Goal: Information Seeking & Learning: Learn about a topic

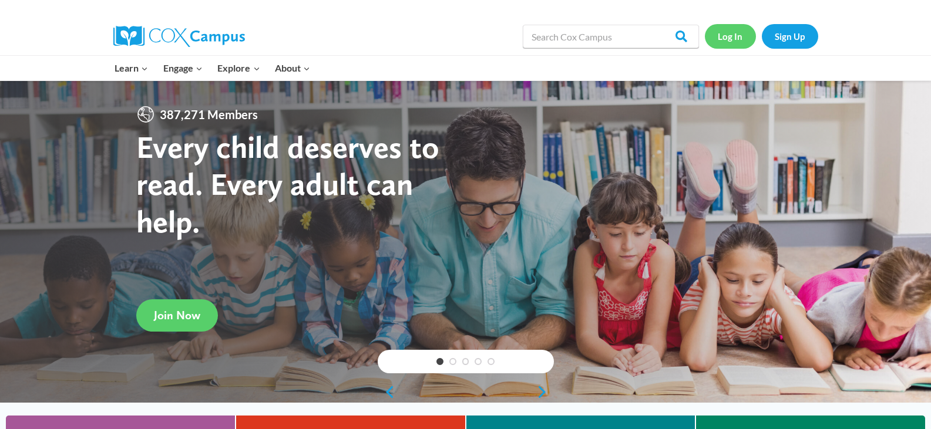
click at [737, 37] on link "Log In" at bounding box center [730, 36] width 51 height 24
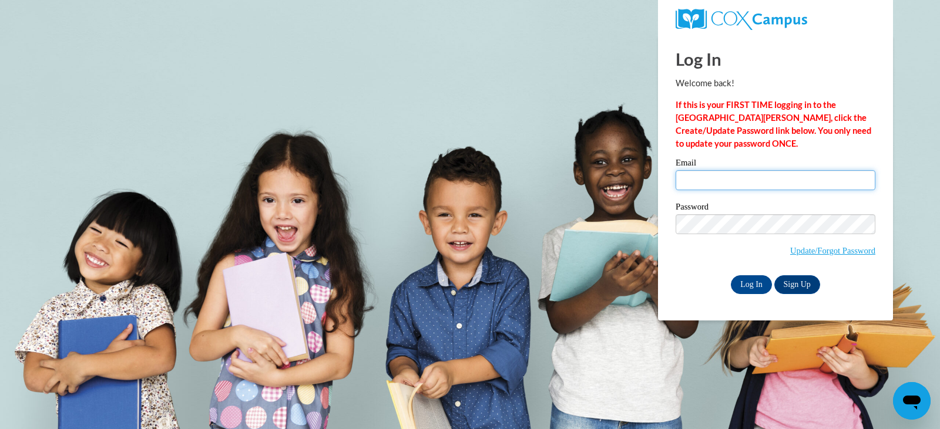
drag, startPoint x: 0, startPoint y: 0, endPoint x: 760, endPoint y: 179, distance: 781.0
click at [760, 179] on input "Email" at bounding box center [776, 180] width 200 height 20
type input "b"
type input "pbuck617@gmail.com"
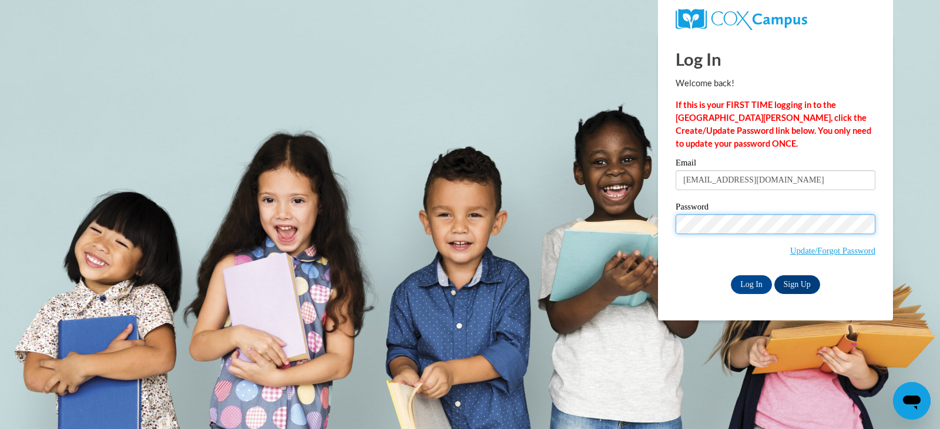
click at [731, 276] on input "Log In" at bounding box center [751, 285] width 41 height 19
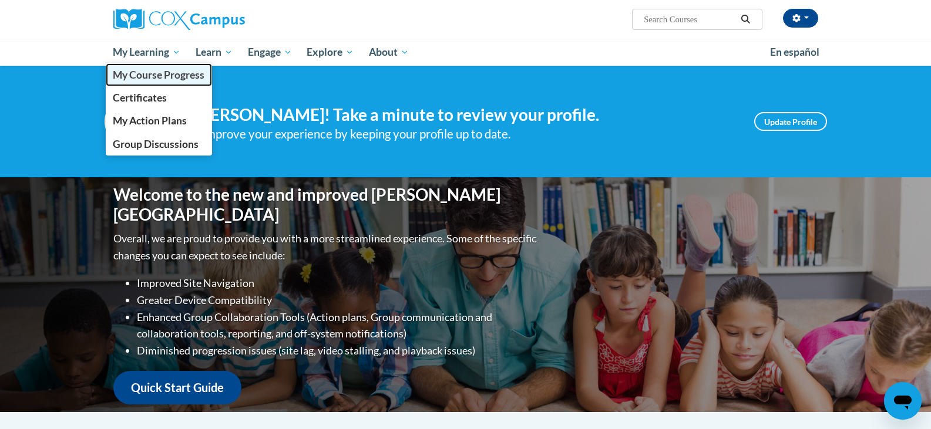
click at [143, 73] on span "My Course Progress" at bounding box center [159, 75] width 92 height 12
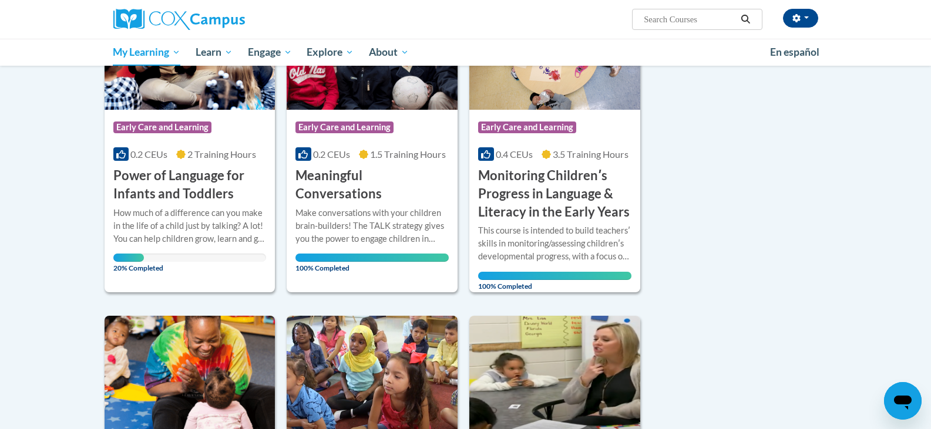
scroll to position [235, 0]
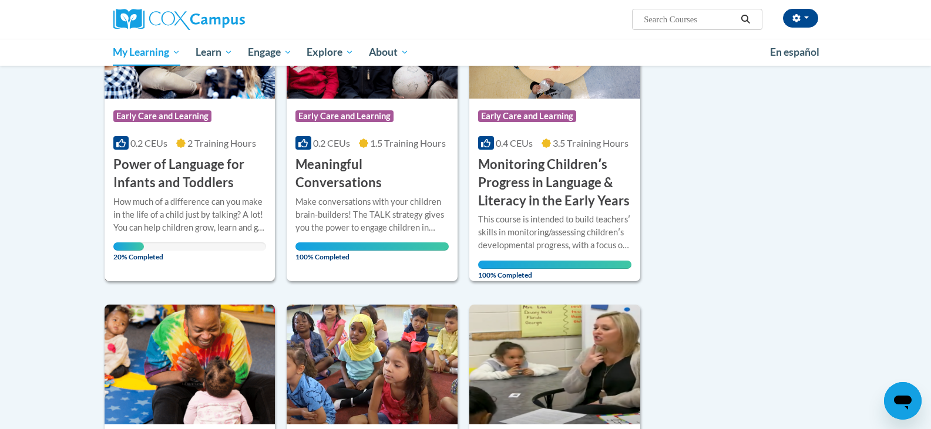
click at [152, 243] on div "20% Completed" at bounding box center [189, 247] width 153 height 8
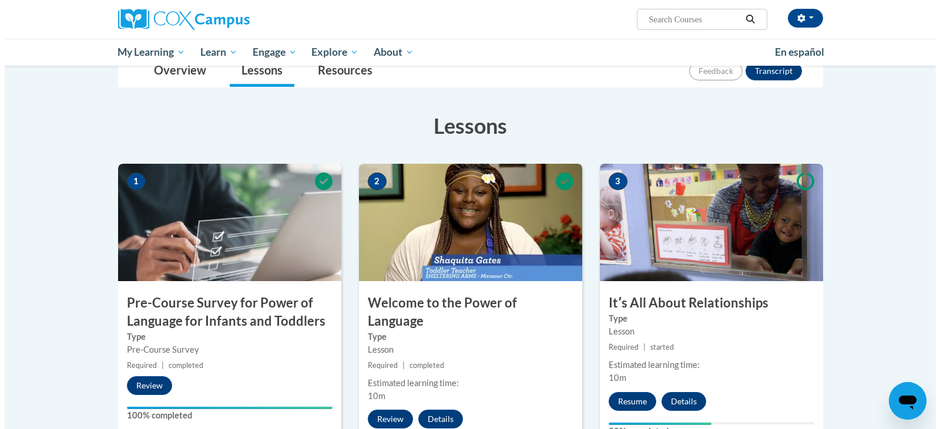
scroll to position [235, 0]
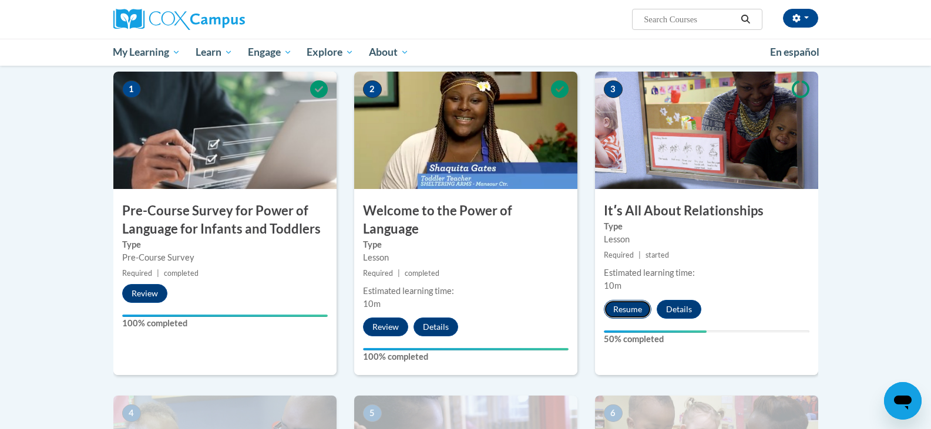
click at [634, 308] on button "Resume" at bounding box center [628, 309] width 48 height 19
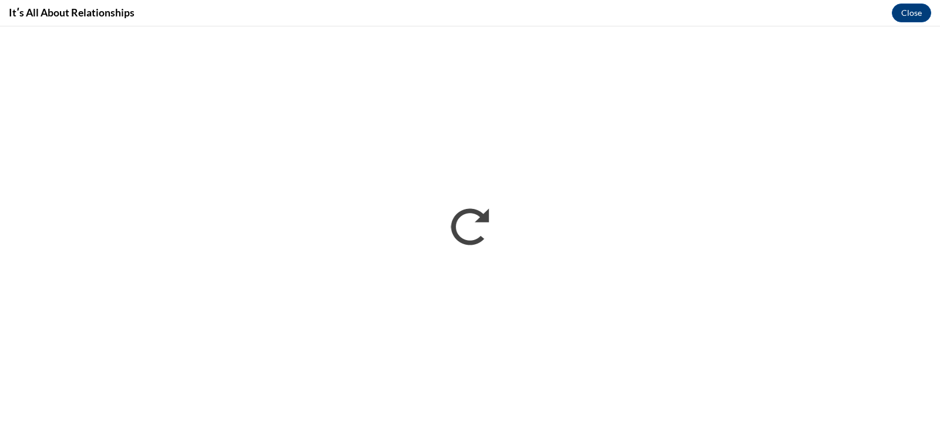
scroll to position [0, 0]
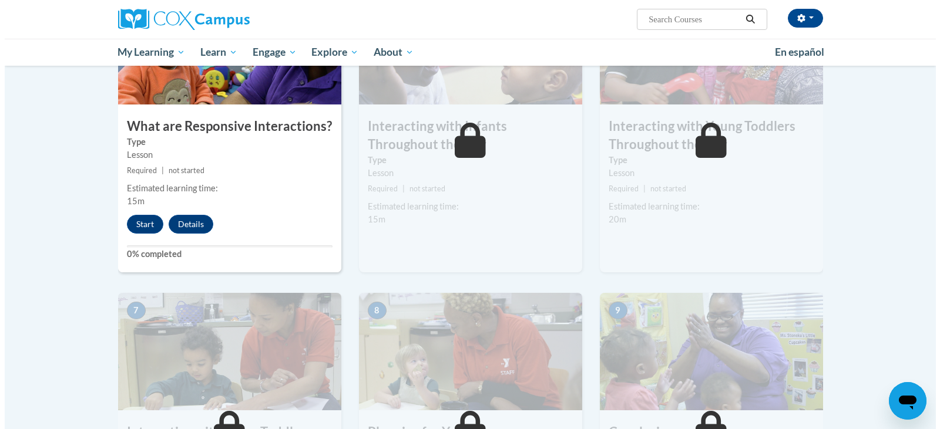
scroll to position [646, 0]
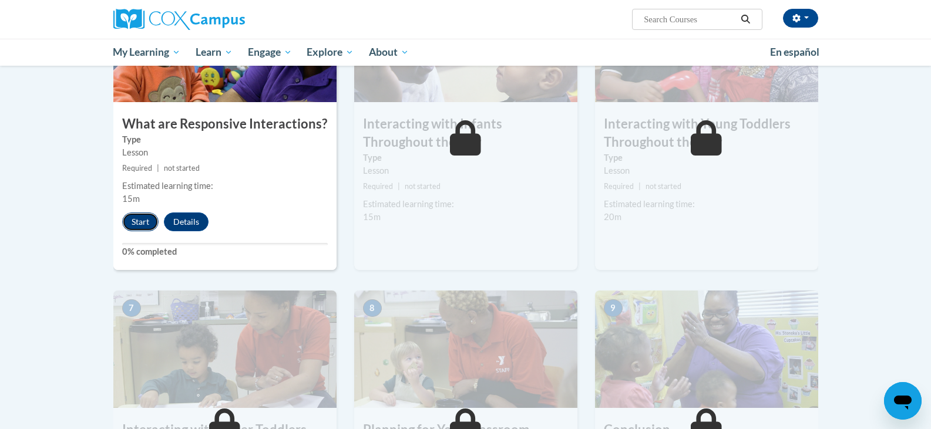
click at [144, 213] on button "Start" at bounding box center [140, 222] width 36 height 19
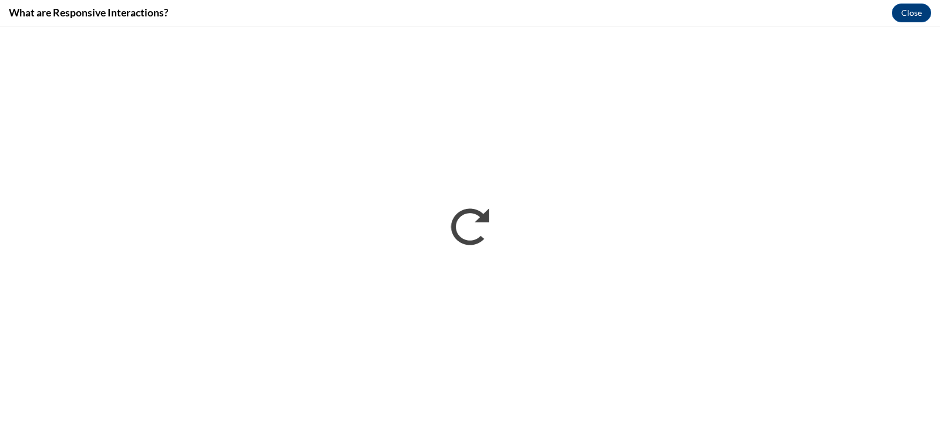
scroll to position [0, 0]
